Goal: Task Accomplishment & Management: Manage account settings

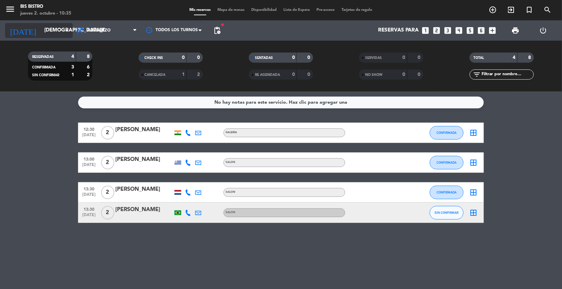
click at [55, 32] on input "[DEMOGRAPHIC_DATA][DATE]" at bounding box center [74, 30] width 67 height 13
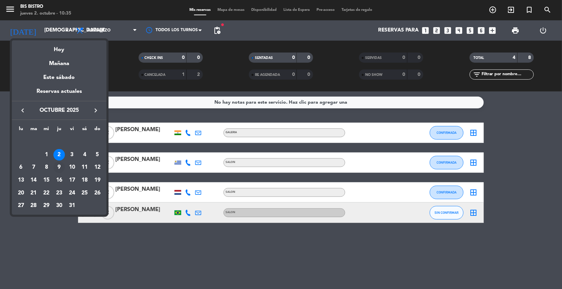
click at [53, 168] on div "9" at bounding box center [59, 167] width 12 height 12
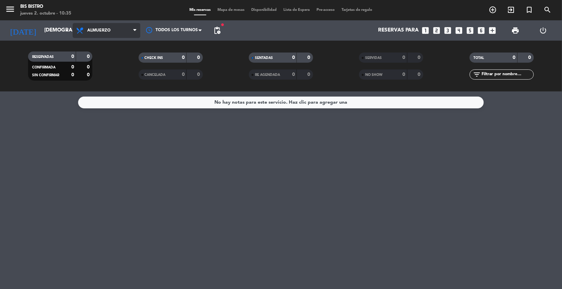
click at [123, 32] on span "Almuerzo" at bounding box center [107, 30] width 68 height 15
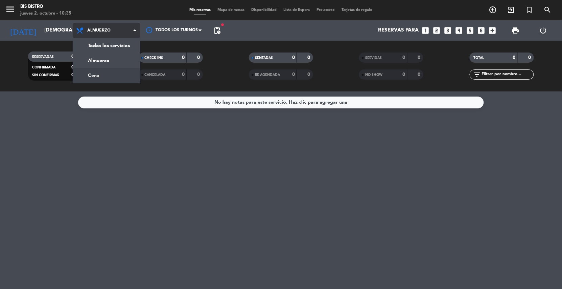
click at [115, 74] on div "menu Bis Bistro [DATE] 2. octubre - 10:35 Mis reservas Mapa de mesas Disponibil…" at bounding box center [281, 45] width 562 height 91
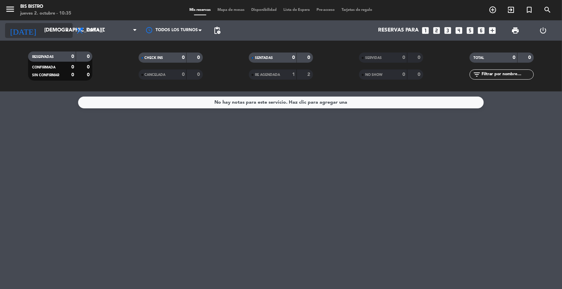
click at [51, 37] on div "[DATE] [DATE] arrow_drop_down" at bounding box center [39, 30] width 68 height 15
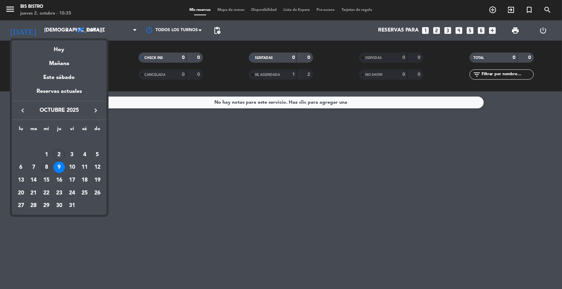
click at [44, 166] on div "8" at bounding box center [47, 167] width 12 height 12
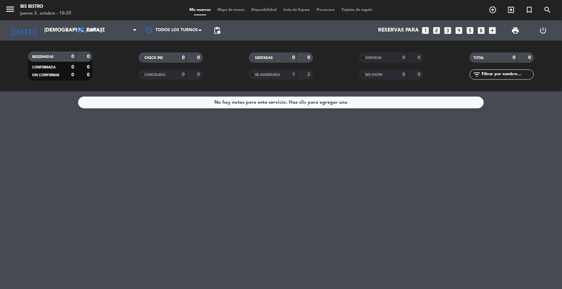
type input "[DATE]"
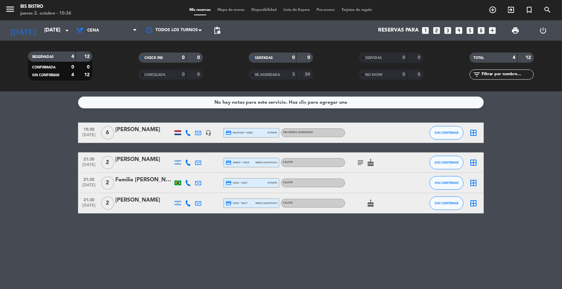
click at [436, 31] on icon "looks_two" at bounding box center [437, 30] width 9 height 9
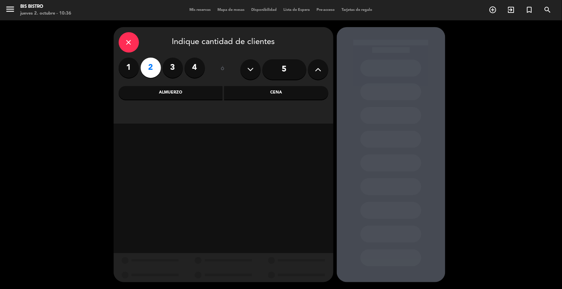
click at [242, 95] on div "Cena" at bounding box center [276, 93] width 104 height 14
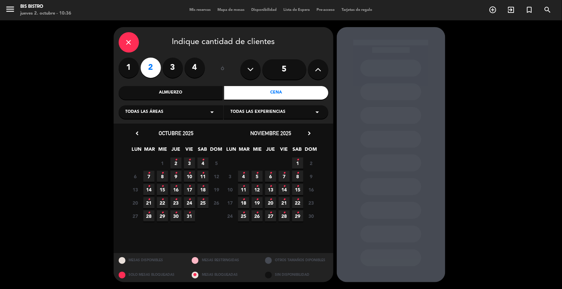
click at [165, 176] on span "8 •" at bounding box center [162, 175] width 11 height 11
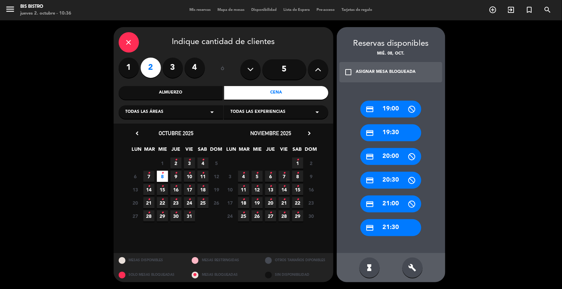
click at [385, 224] on div "credit_card 21:30" at bounding box center [391, 227] width 61 height 17
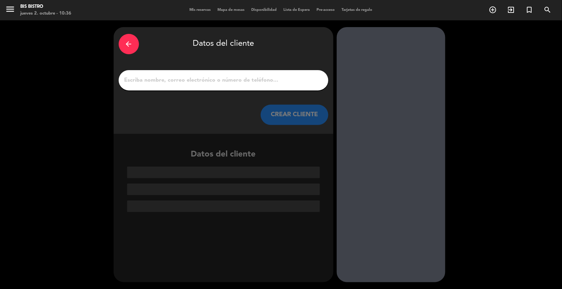
click at [255, 79] on input "1" at bounding box center [224, 79] width 200 height 9
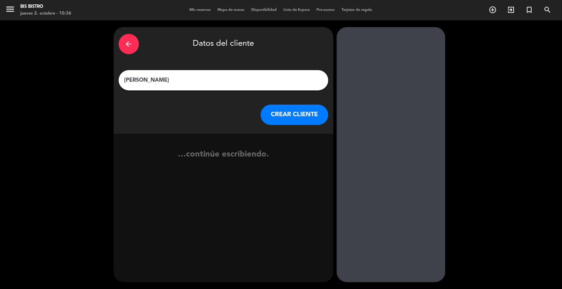
type input "[PERSON_NAME]"
click at [301, 110] on button "CREAR CLIENTE" at bounding box center [295, 115] width 68 height 20
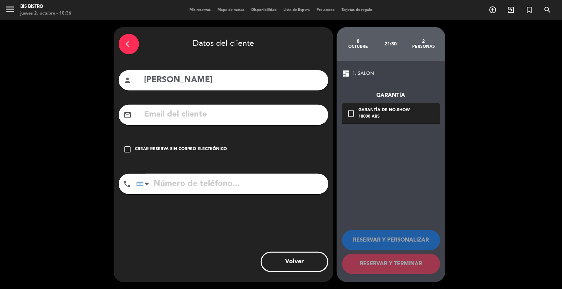
click at [153, 116] on input "text" at bounding box center [234, 115] width 180 height 14
paste input "[EMAIL_ADDRESS][DOMAIN_NAME]"
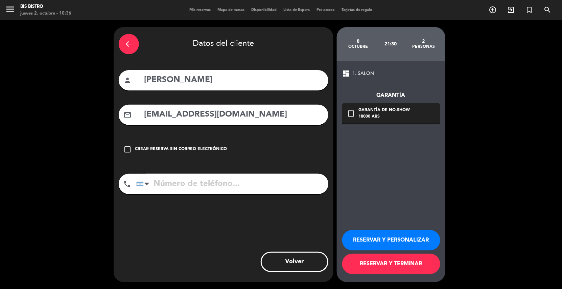
type input "[EMAIL_ADDRESS][DOMAIN_NAME]"
click at [168, 181] on input "tel" at bounding box center [232, 184] width 192 height 20
paste input "[PHONE_NUMBER]"
type input "[PHONE_NUMBER]"
click at [349, 113] on icon "check_box_outline_blank" at bounding box center [351, 113] width 8 height 8
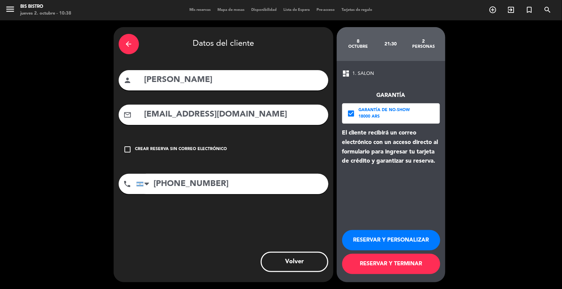
click at [378, 267] on button "RESERVAR Y TERMINAR" at bounding box center [391, 263] width 98 height 20
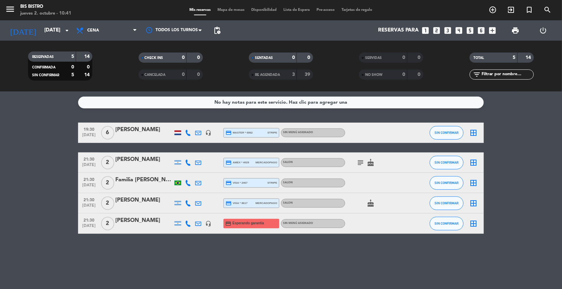
click at [145, 226] on div at bounding box center [144, 227] width 58 height 5
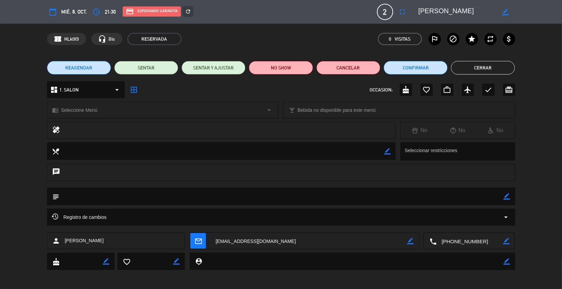
click at [509, 195] on icon "border_color" at bounding box center [507, 196] width 6 height 6
type textarea "e"
type textarea "el señor [PERSON_NAME] la cena mediante el linkd de pago ( enviar al numero de …"
click at [509, 195] on icon at bounding box center [507, 196] width 6 height 6
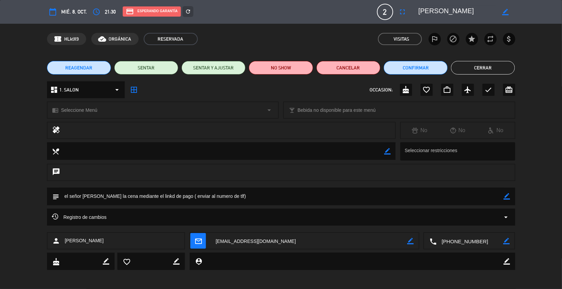
click at [464, 65] on button "Cerrar" at bounding box center [483, 68] width 64 height 14
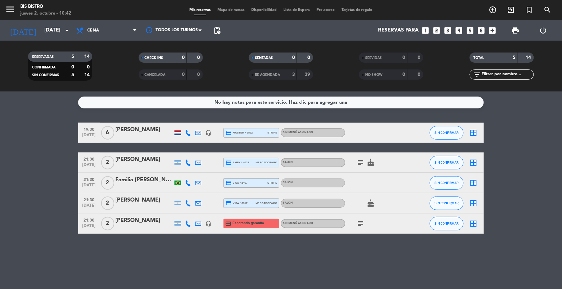
click at [360, 223] on icon "subject" at bounding box center [361, 223] width 8 height 8
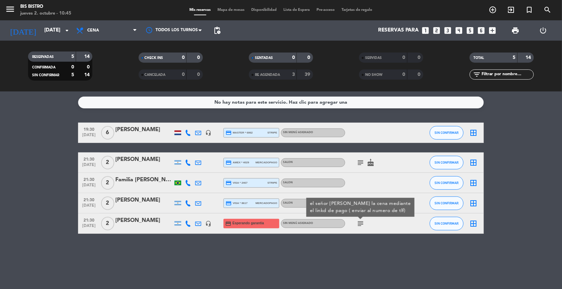
click at [39, 16] on div "jueves 2. octubre - 10:45" at bounding box center [45, 13] width 51 height 7
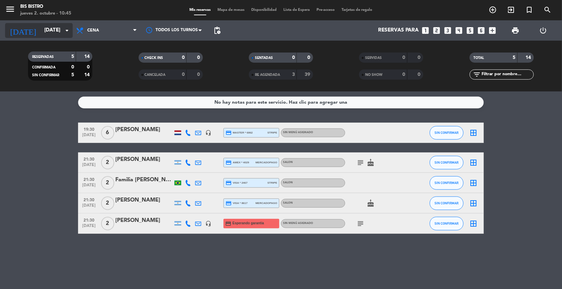
click at [41, 30] on input "[DATE]" at bounding box center [74, 30] width 67 height 13
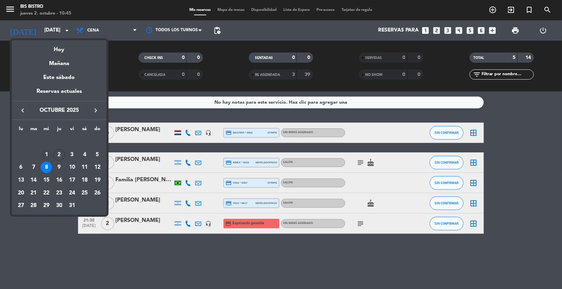
click at [46, 156] on div "1" at bounding box center [47, 155] width 12 height 12
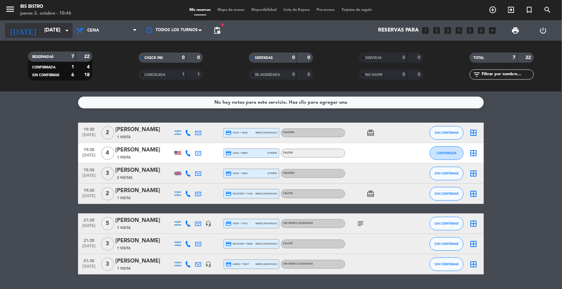
click at [59, 25] on input "[DATE]" at bounding box center [74, 30] width 67 height 13
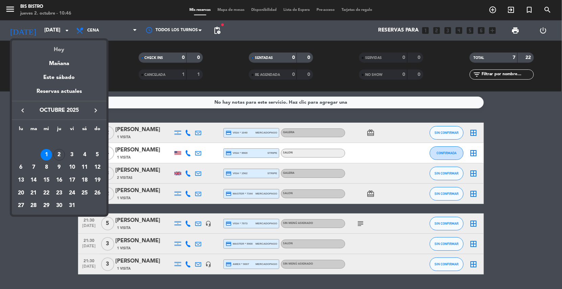
click at [58, 46] on div "Hoy" at bounding box center [59, 47] width 95 height 14
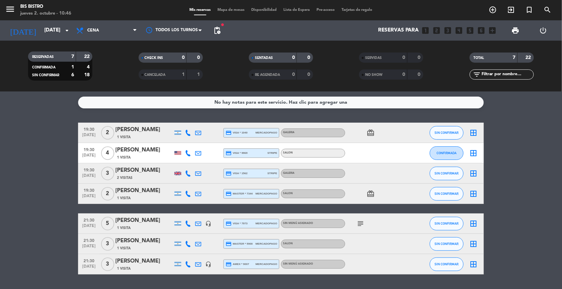
type input "[DEMOGRAPHIC_DATA][DATE]"
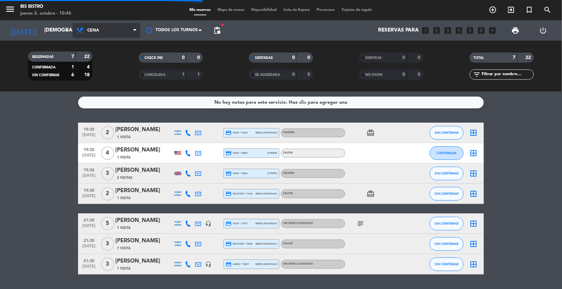
click at [94, 35] on span "Cena" at bounding box center [107, 30] width 68 height 15
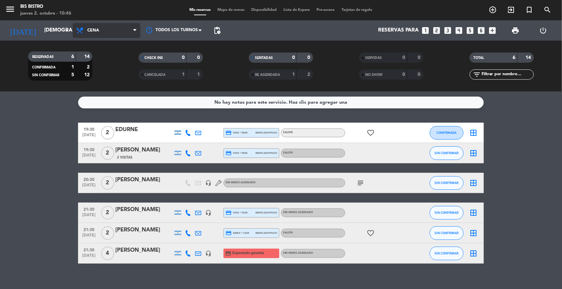
click at [92, 24] on span "Cena" at bounding box center [107, 30] width 68 height 15
click at [105, 66] on div "menu Bis Bistro [DATE] 2. octubre - 10:46 Mis reservas Mapa de mesas Disponibil…" at bounding box center [281, 45] width 562 height 91
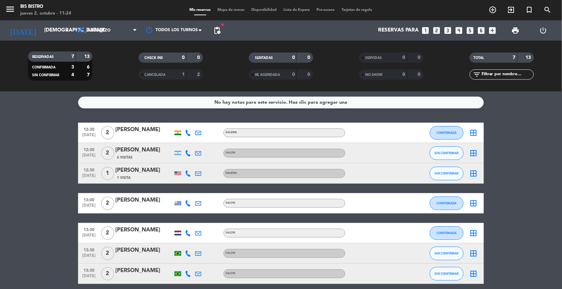
click at [341, 57] on filter-checkbox "SERVIDAS 0 0" at bounding box center [391, 57] width 110 height 10
click at [25, 120] on div "No hay notas para este servicio. Haz clic para agregar una 12:30 [DATE] 2 Aban …" at bounding box center [281, 189] width 562 height 197
